Goal: Task Accomplishment & Management: Complete application form

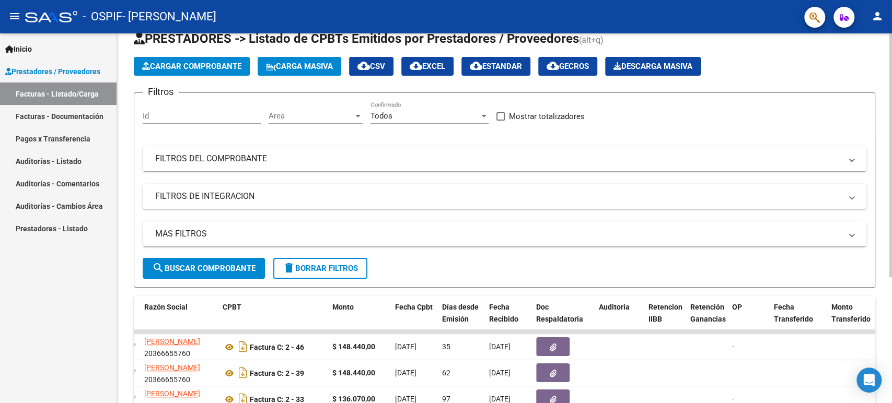
scroll to position [58, 0]
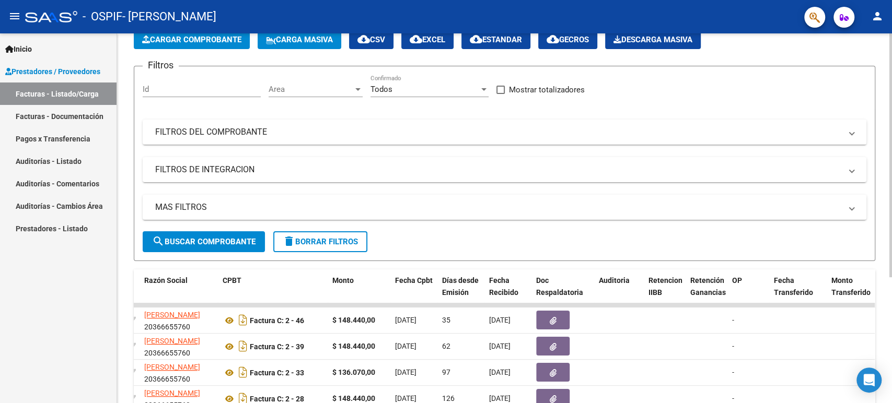
click at [196, 44] on button "Cargar Comprobante" at bounding box center [192, 39] width 116 height 19
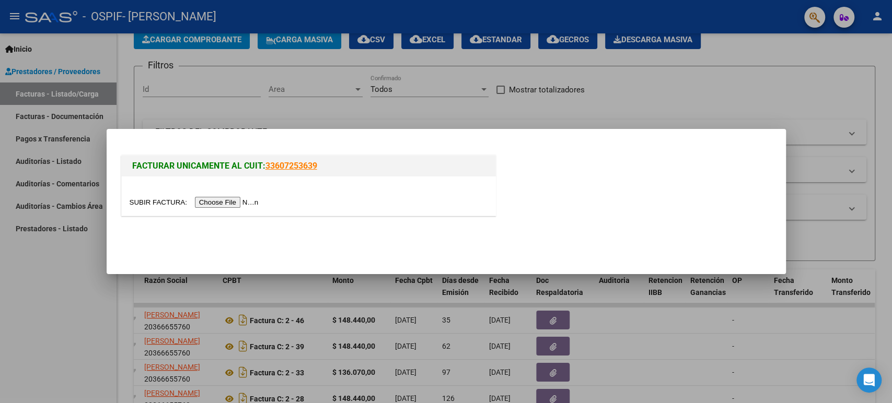
click at [245, 200] on input "file" at bounding box center [196, 202] width 132 height 11
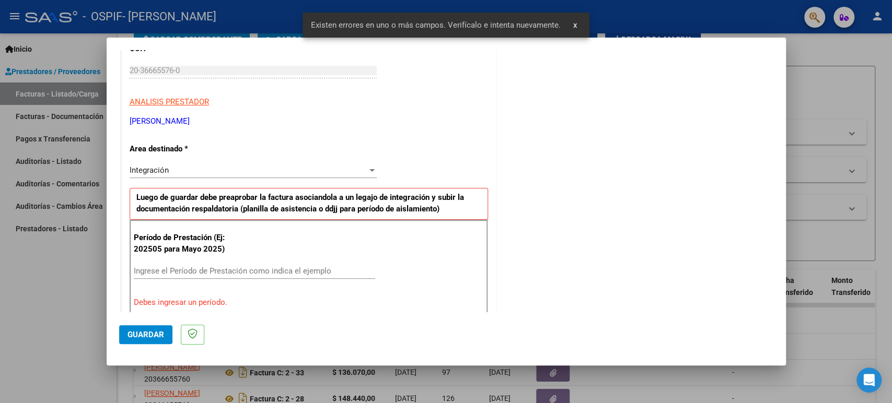
scroll to position [174, 0]
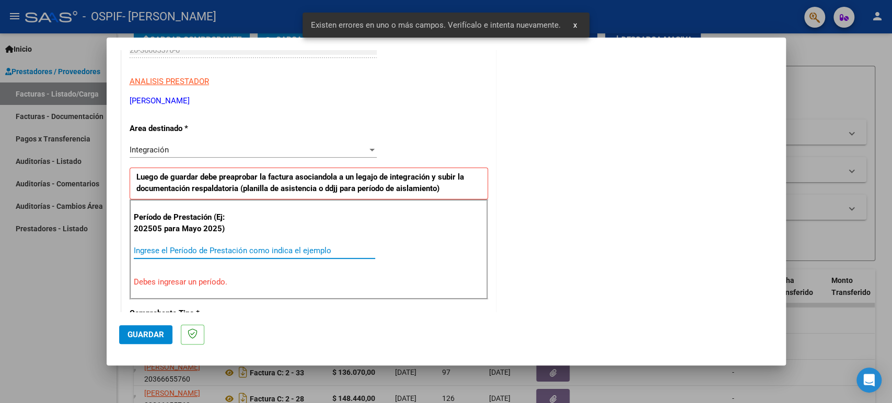
click at [228, 251] on input "Ingrese el Período de Prestación como indica el ejemplo" at bounding box center [254, 250] width 241 height 9
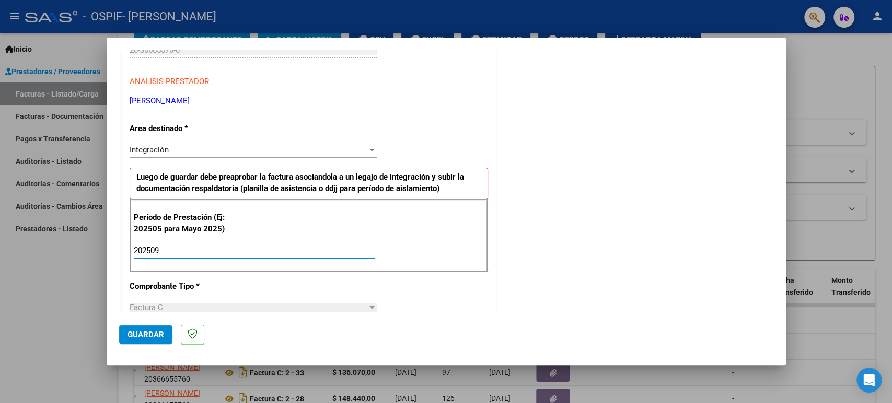
click at [231, 250] on input "202509" at bounding box center [254, 250] width 241 height 9
type input "202509"
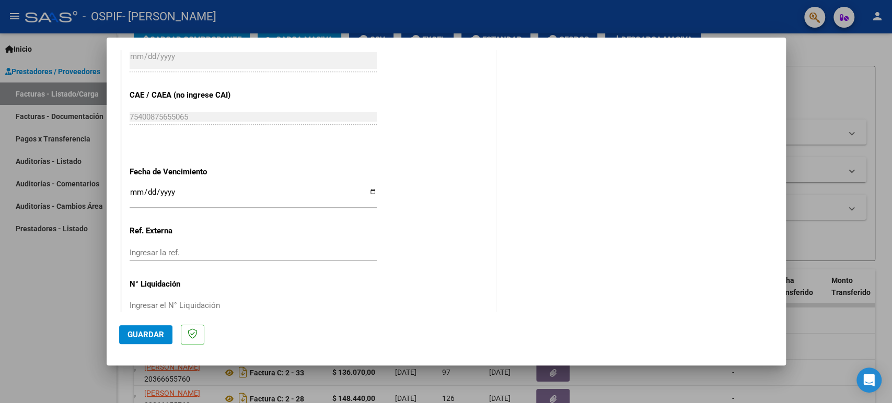
scroll to position [656, 0]
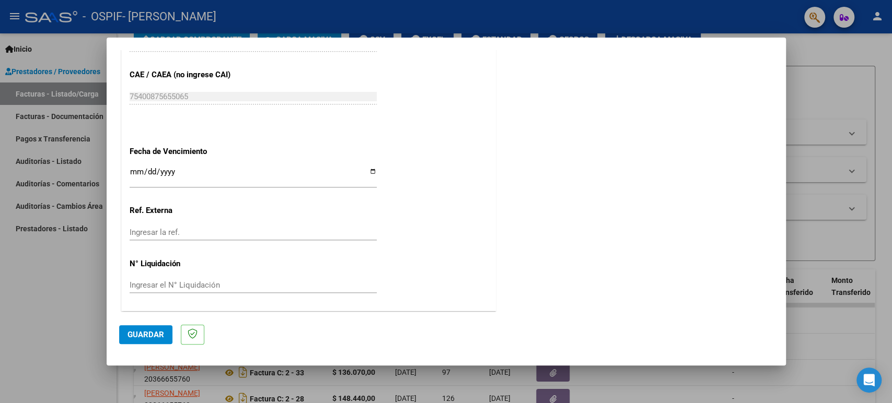
click at [161, 174] on input "Ingresar la fecha" at bounding box center [253, 176] width 247 height 17
click at [140, 168] on input "Ingresar la fecha" at bounding box center [253, 176] width 247 height 17
click at [137, 168] on input "Ingresar la fecha" at bounding box center [253, 176] width 247 height 17
click at [364, 169] on input "Ingresar la fecha" at bounding box center [253, 176] width 247 height 17
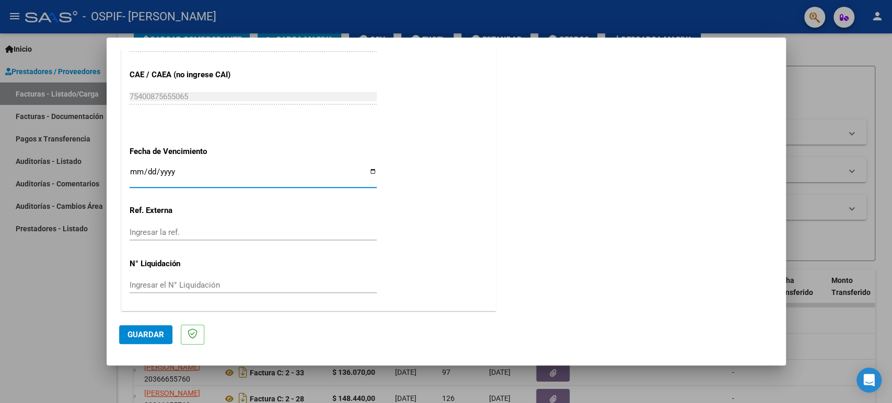
click at [368, 169] on input "Ingresar la fecha" at bounding box center [253, 176] width 247 height 17
type input "[DATE]"
click at [280, 225] on div "Ingresar la ref." at bounding box center [253, 233] width 247 height 16
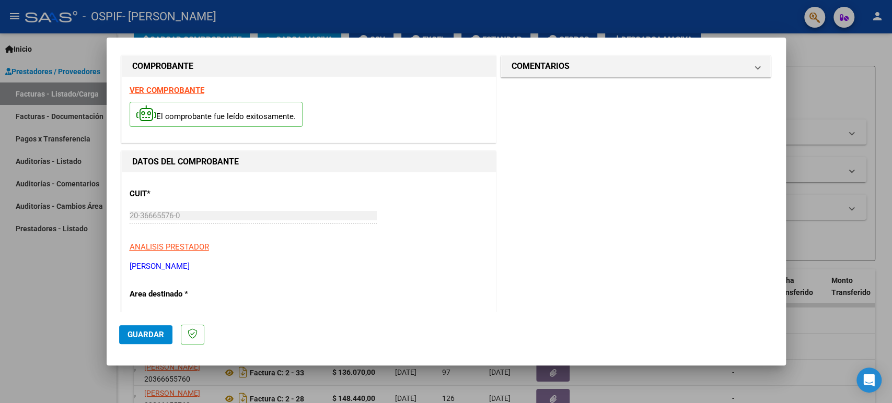
scroll to position [0, 0]
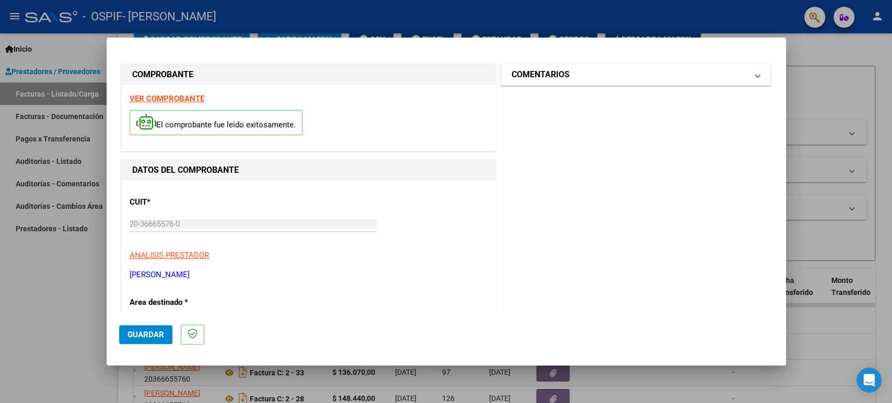
click at [559, 80] on h1 "COMENTARIOS" at bounding box center [541, 74] width 58 height 13
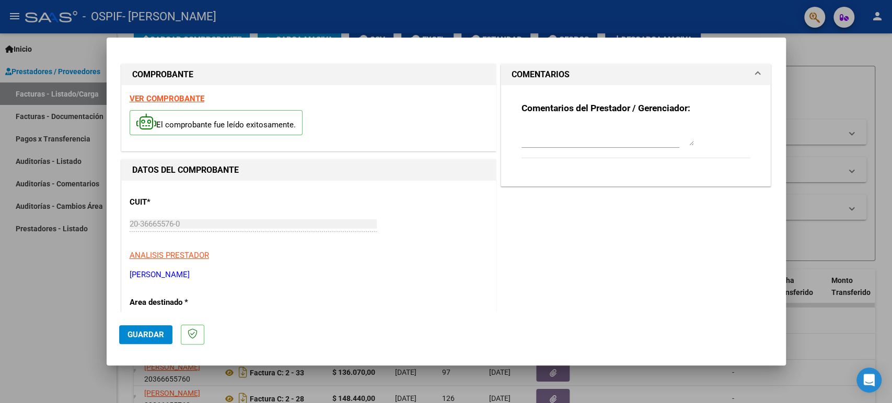
click at [598, 142] on textarea at bounding box center [608, 135] width 172 height 21
click at [153, 333] on span "Guardar" at bounding box center [146, 334] width 37 height 9
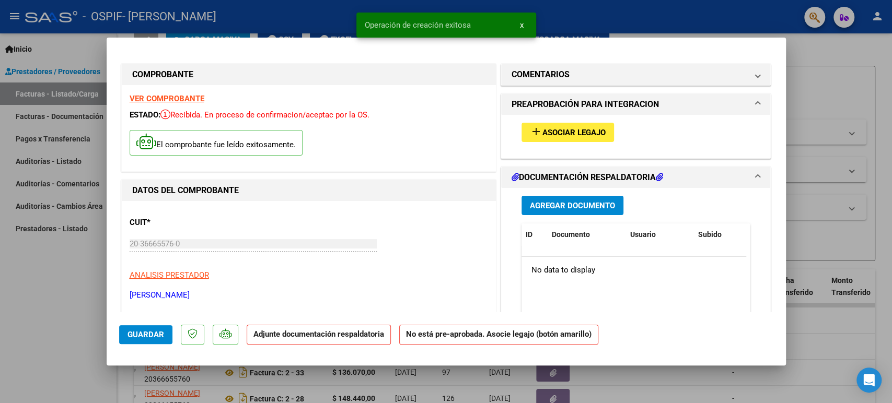
click at [577, 135] on span "Asociar Legajo" at bounding box center [573, 132] width 63 height 9
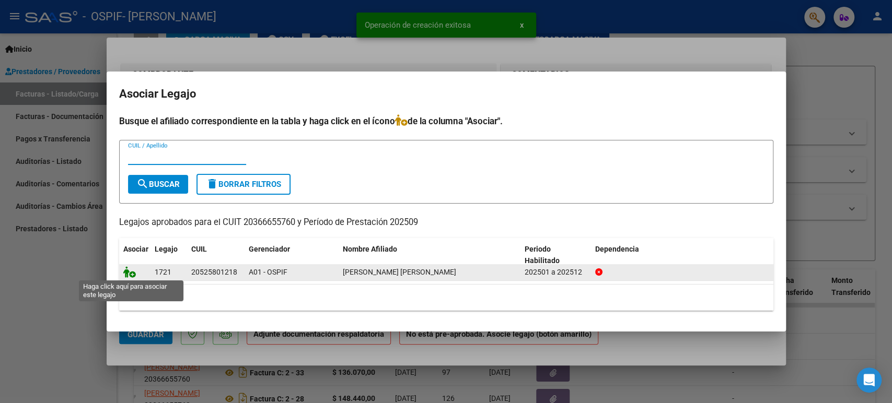
click at [132, 273] on icon at bounding box center [129, 272] width 13 height 11
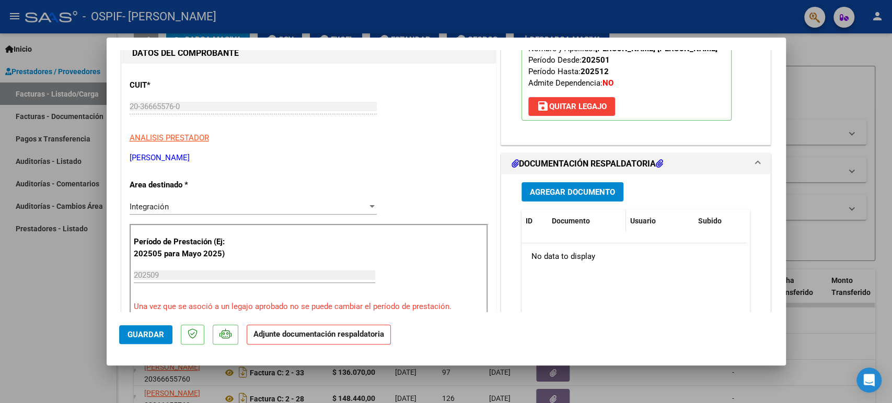
scroll to position [174, 0]
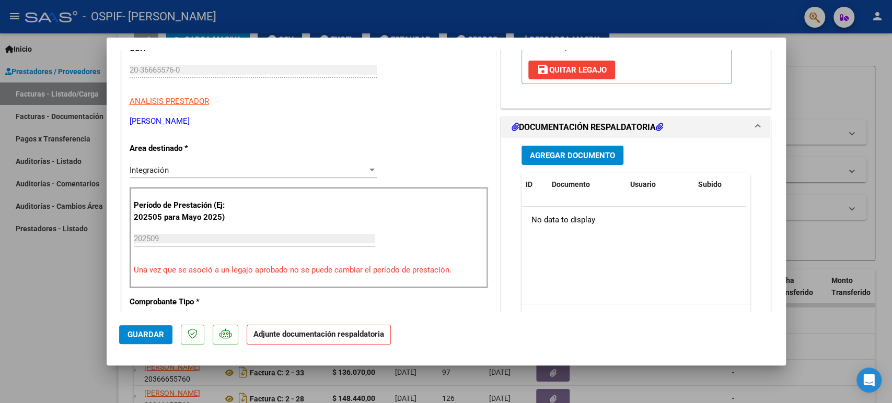
click at [604, 169] on div "Agregar Documento ID Documento Usuario Subido Acción No data to display 0 total…" at bounding box center [636, 242] width 245 height 209
click at [601, 160] on button "Agregar Documento" at bounding box center [573, 155] width 102 height 19
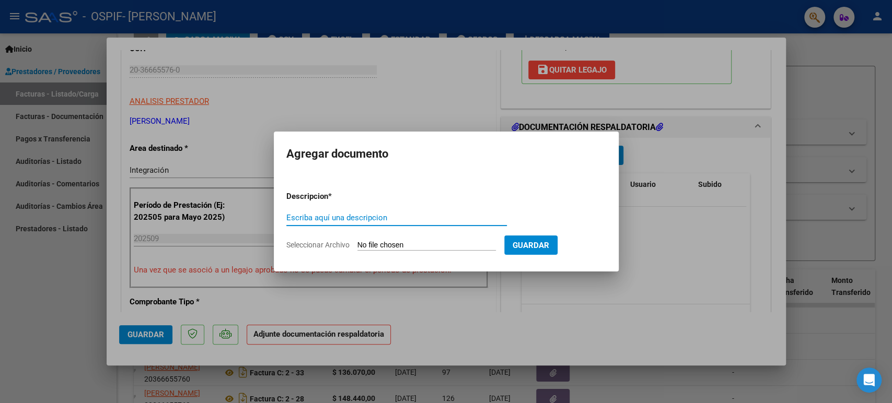
click at [470, 216] on input "Escriba aquí una descripcion" at bounding box center [396, 217] width 221 height 9
type input "Planilla de Asistencia - [DATE]"
click at [402, 246] on input "Seleccionar Archivo" at bounding box center [426, 246] width 138 height 10
type input "C:\fakepath\Planilla de Asistencia - [PERSON_NAME] [PERSON_NAME] - [DATE].pdf"
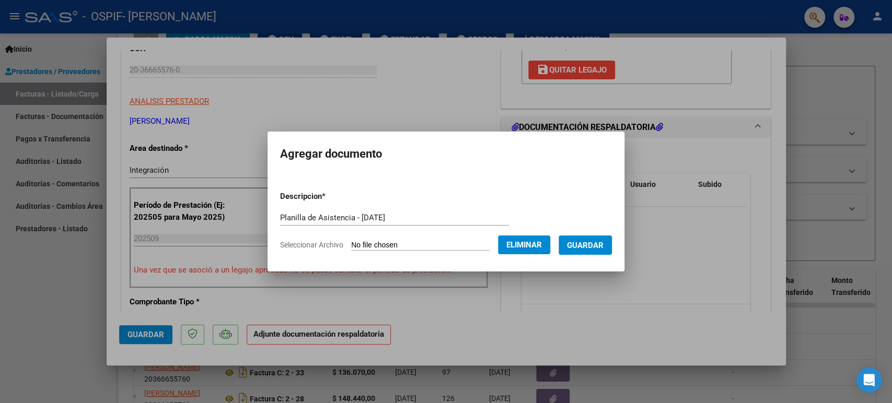
click at [581, 248] on span "Guardar" at bounding box center [585, 245] width 37 height 9
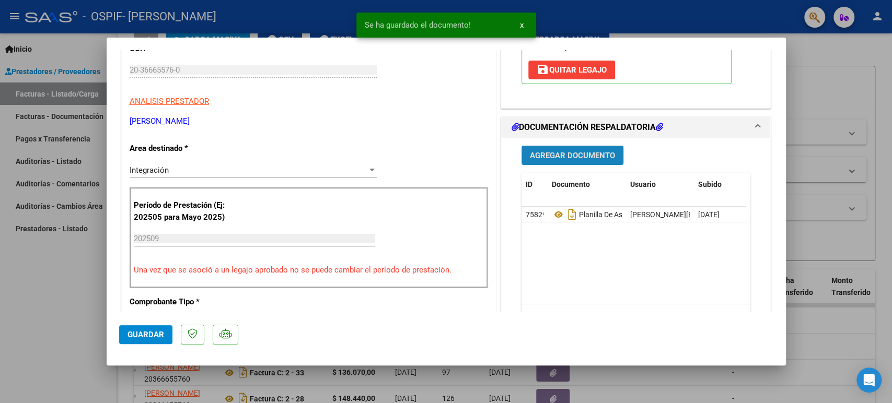
click at [579, 151] on span "Agregar Documento" at bounding box center [572, 155] width 85 height 9
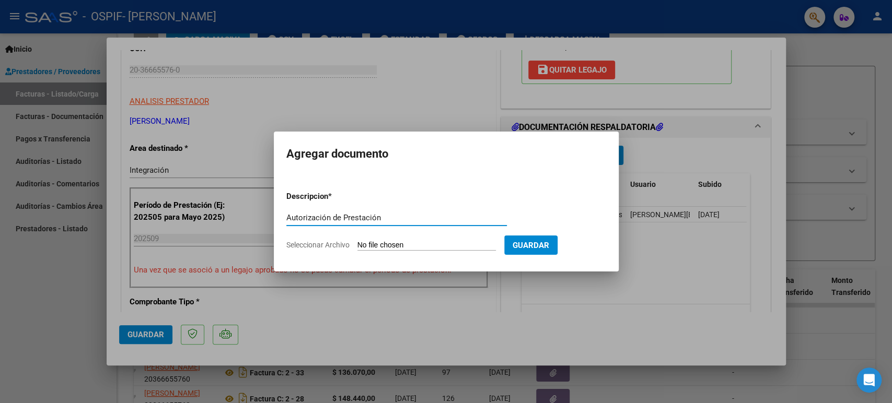
type input "Autorización de Prestación"
click at [432, 249] on input "Seleccionar Archivo" at bounding box center [426, 246] width 138 height 10
type input "C:\fakepath\Autorizacion - [PERSON_NAME] [PERSON_NAME].pdf"
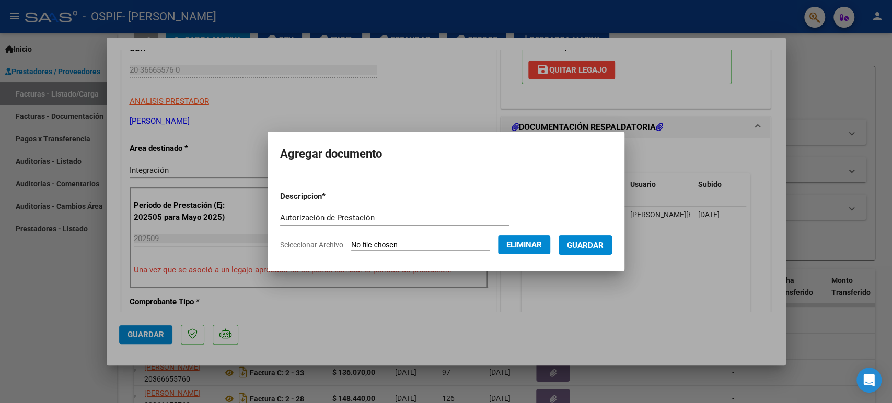
click at [588, 252] on button "Guardar" at bounding box center [585, 245] width 53 height 19
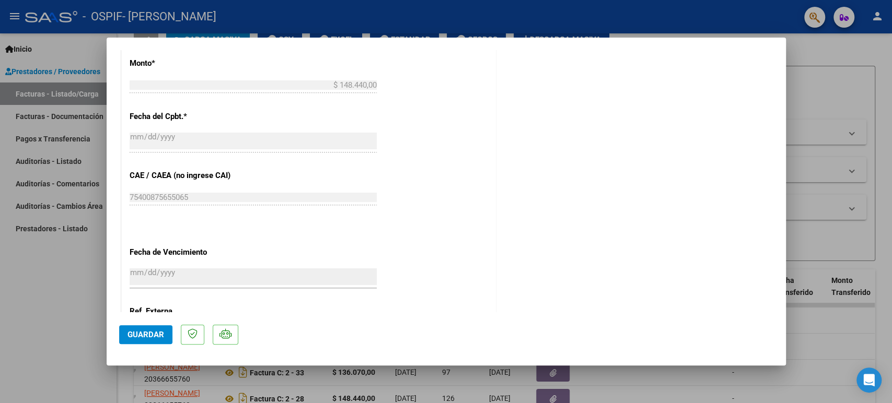
scroll to position [672, 0]
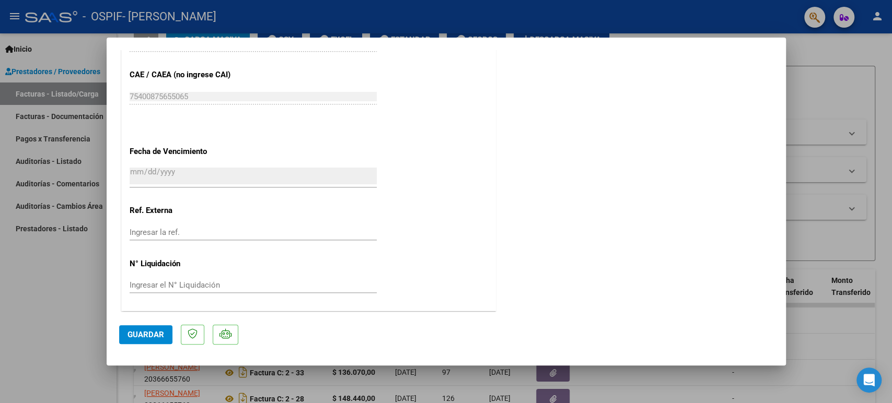
click at [151, 327] on button "Guardar" at bounding box center [145, 335] width 53 height 19
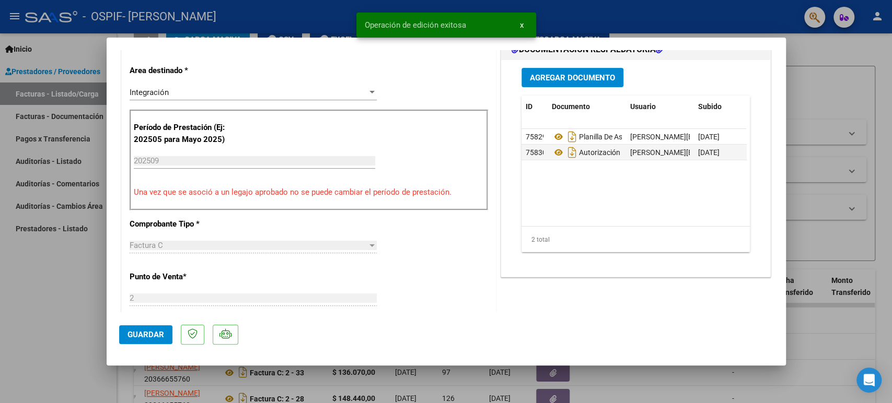
scroll to position [91, 0]
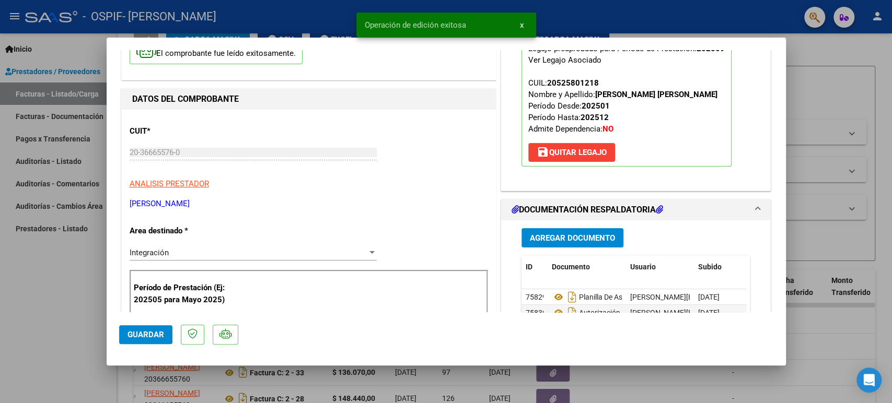
click at [823, 334] on div at bounding box center [446, 201] width 892 height 403
type input "$ 0,00"
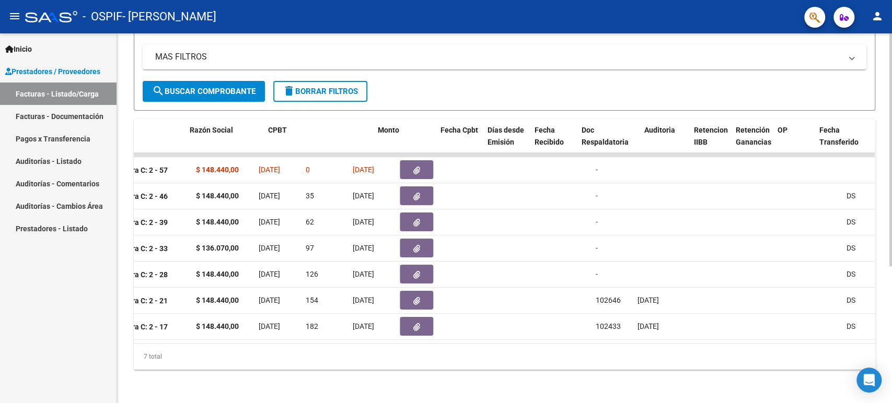
scroll to position [0, 232]
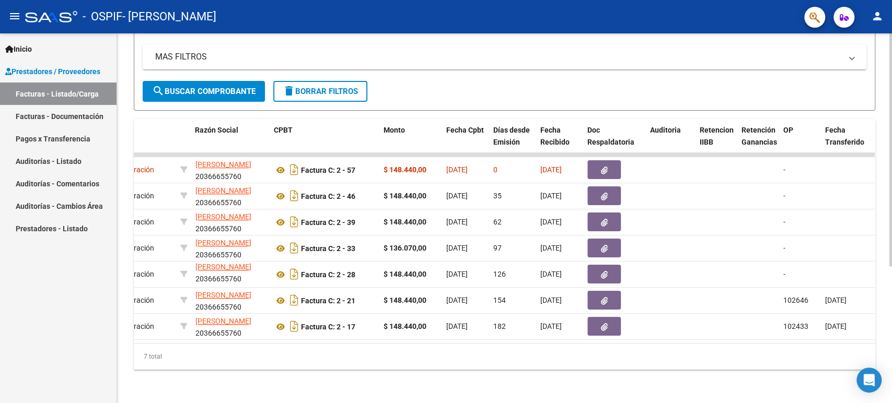
click at [425, 333] on datatable-body "81195 Integración [PERSON_NAME] 20366655760 Factura C: 2 - 57 $ 148.440,00 [DAT…" at bounding box center [504, 248] width 741 height 191
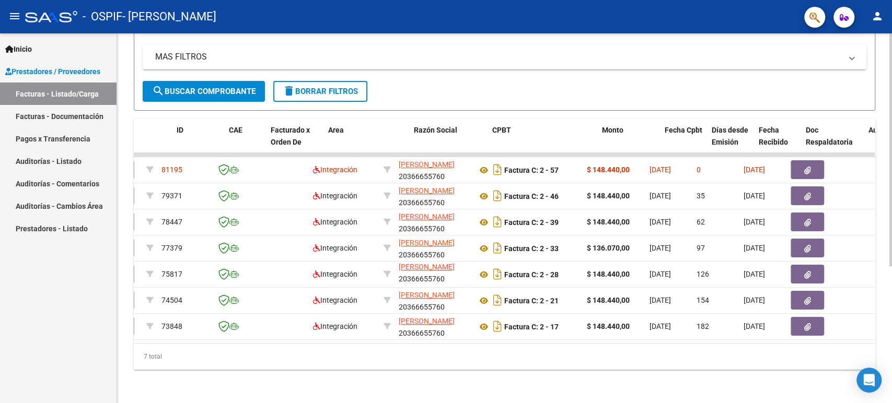
scroll to position [0, 0]
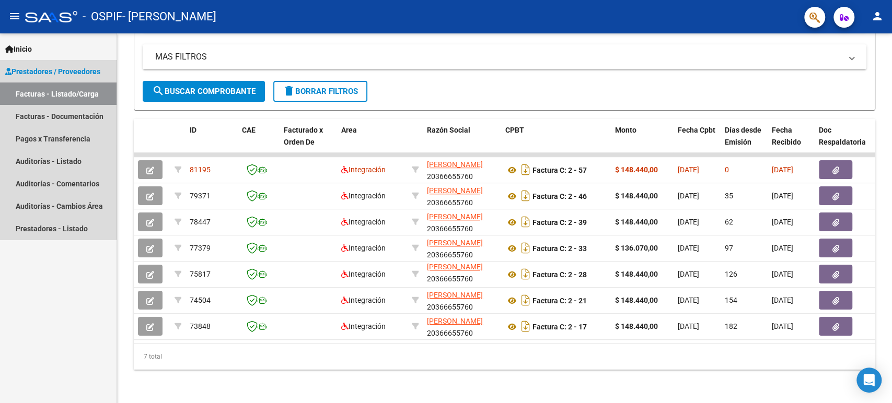
click at [47, 66] on span "Prestadores / Proveedores" at bounding box center [52, 71] width 95 height 11
